Goal: Transaction & Acquisition: Purchase product/service

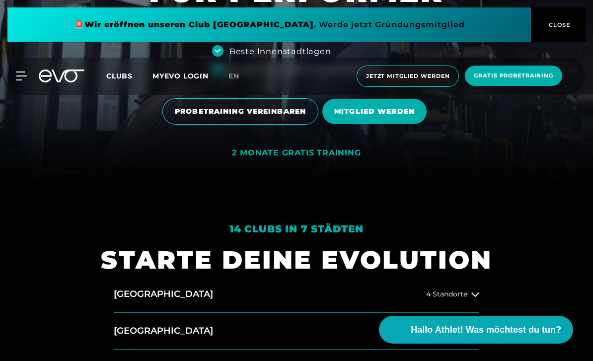
scroll to position [168, 0]
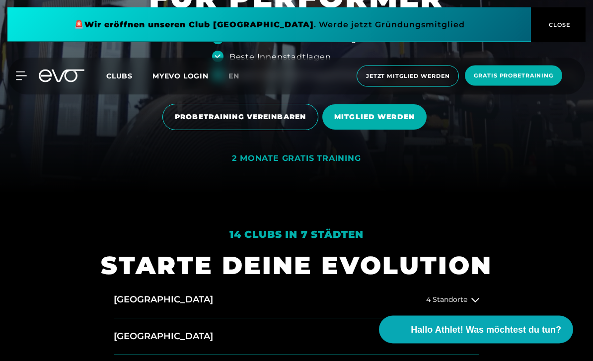
click at [413, 123] on span "MITGLIED WERDEN" at bounding box center [374, 117] width 80 height 10
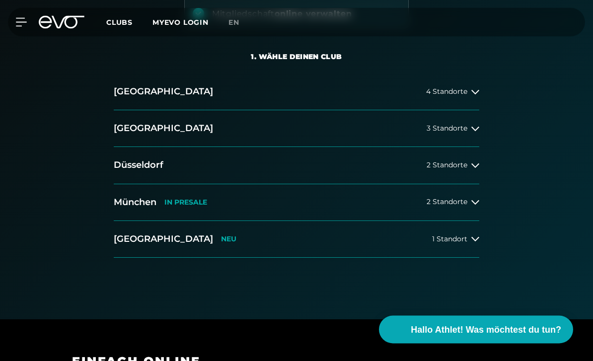
scroll to position [220, 0]
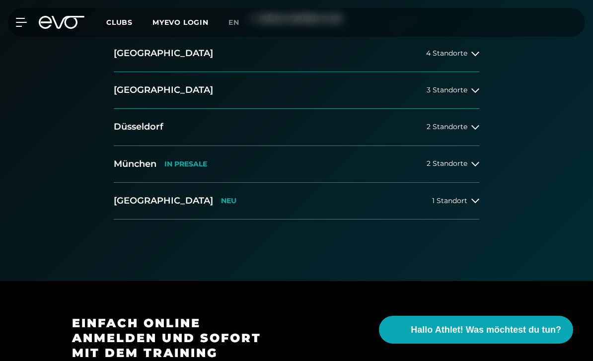
click at [453, 157] on button "[GEOGRAPHIC_DATA] IN [GEOGRAPHIC_DATA] 2 Standorte" at bounding box center [296, 164] width 365 height 37
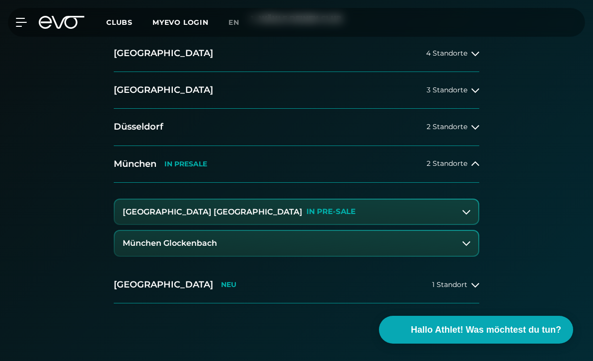
click at [439, 239] on button "München Glockenbach" at bounding box center [296, 243] width 363 height 25
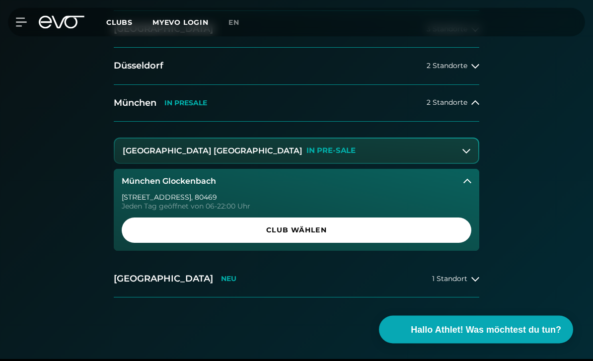
click at [424, 233] on span "Club wählen" at bounding box center [297, 230] width 326 height 10
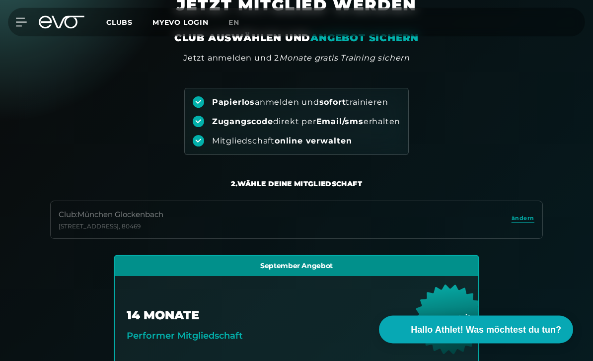
scroll to position [0, 0]
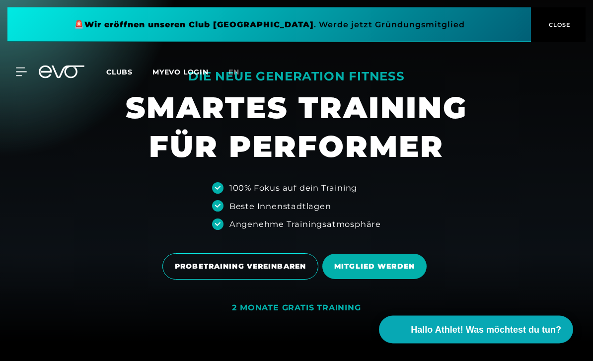
scroll to position [19, 0]
click at [33, 60] on div "MyEVO Login Über EVO Mitgliedschaften Probetraining TAGESPASS EVO Studios [GEOG…" at bounding box center [296, 72] width 589 height 29
click at [33, 59] on div "MyEVO Login Über EVO Mitgliedschaften Probetraining TAGESPASS EVO Studios [GEOG…" at bounding box center [296, 72] width 589 height 29
click at [21, 71] on icon at bounding box center [21, 72] width 10 height 8
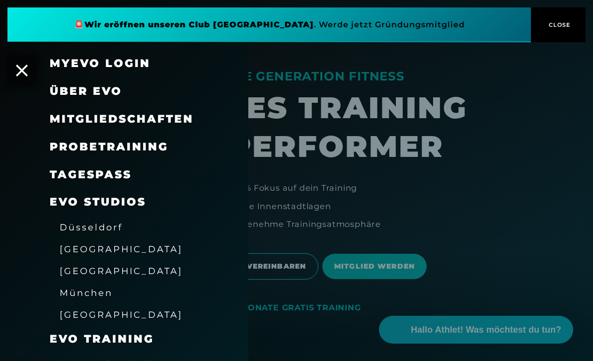
scroll to position [28, 0]
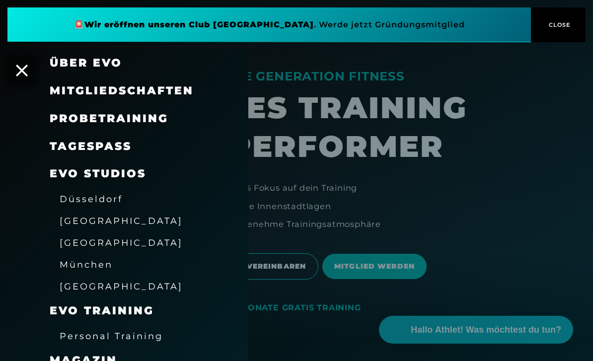
click at [78, 144] on link "TAGESPASS" at bounding box center [91, 145] width 82 height 13
